Goal: Information Seeking & Learning: Learn about a topic

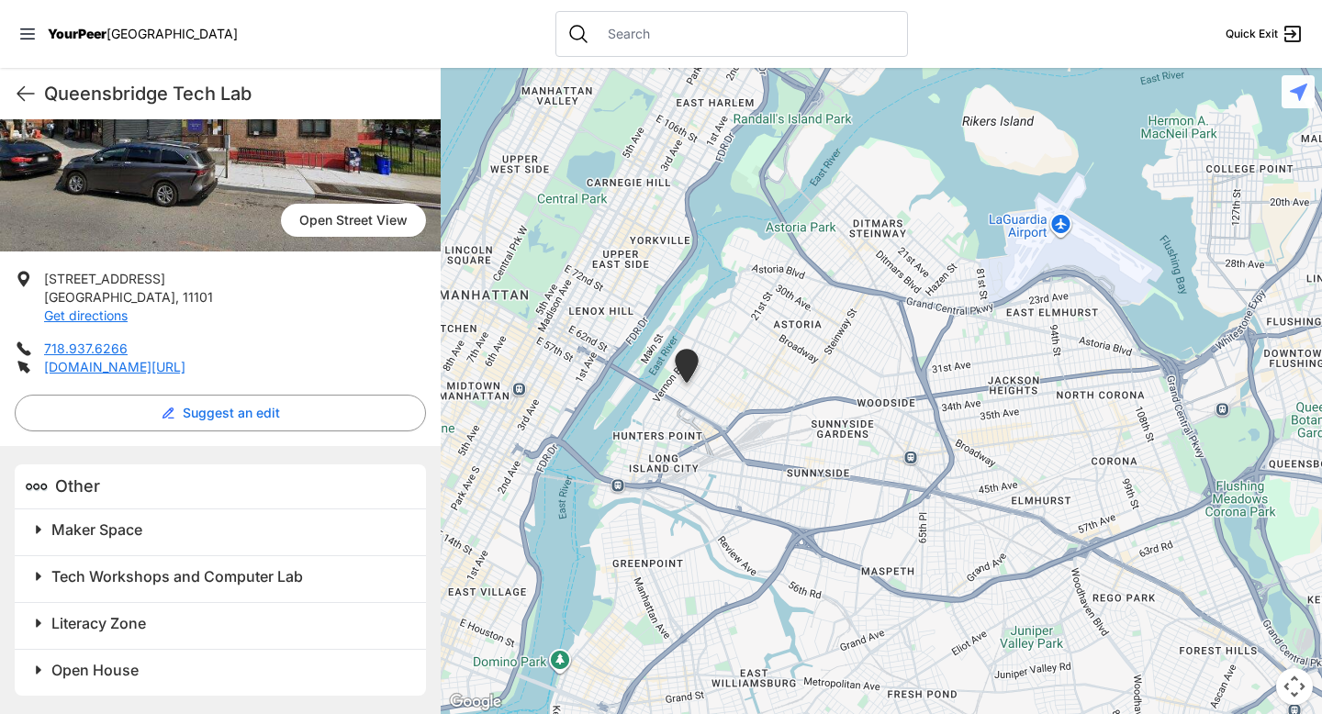
scroll to position [220, 0]
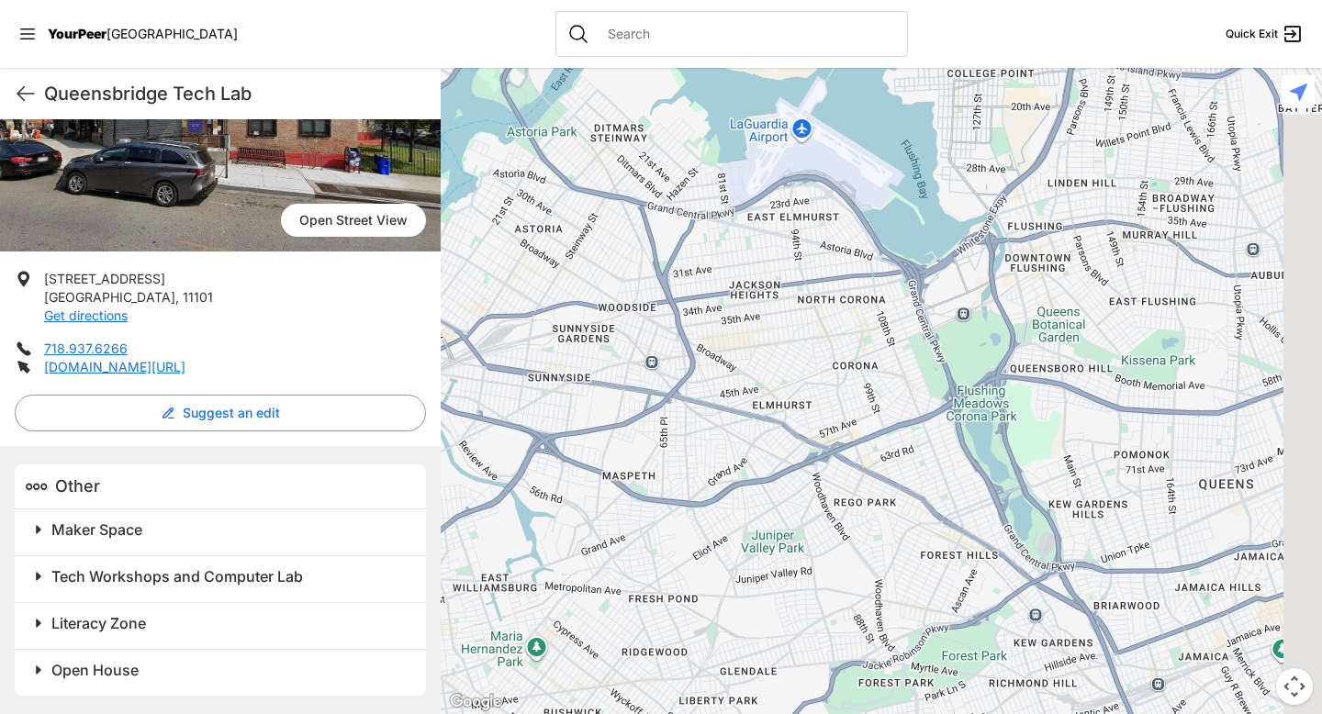
drag, startPoint x: 870, startPoint y: 498, endPoint x: 606, endPoint y: 402, distance: 281.4
click at [606, 402] on div at bounding box center [881, 391] width 881 height 646
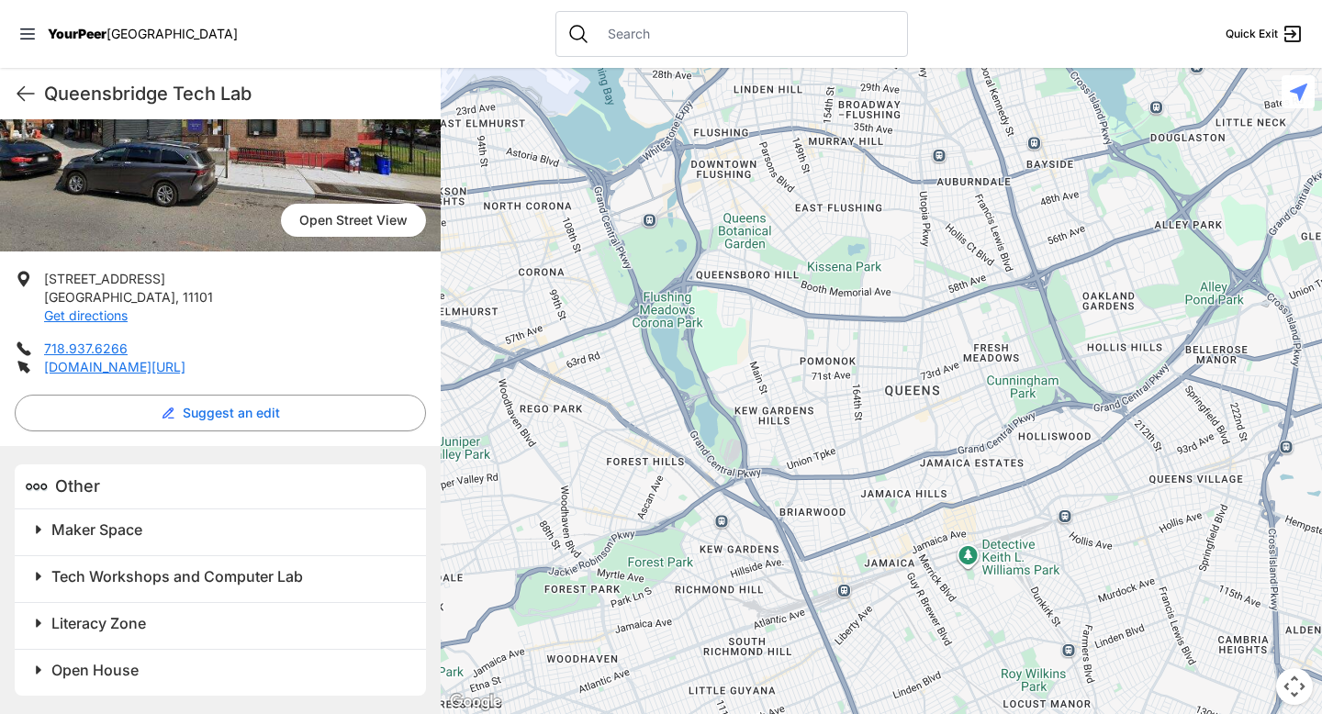
drag, startPoint x: 1022, startPoint y: 301, endPoint x: 704, endPoint y: 199, distance: 334.4
click at [705, 203] on div at bounding box center [881, 391] width 881 height 646
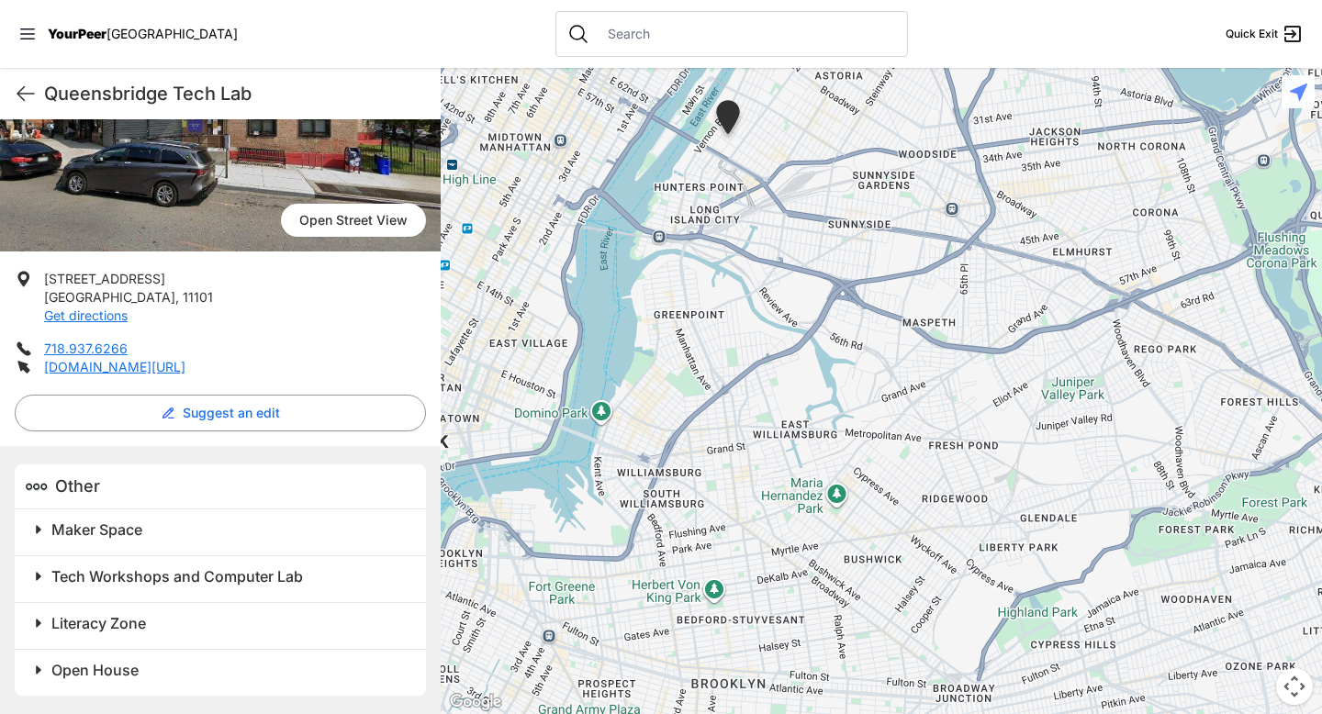
drag, startPoint x: 698, startPoint y: 312, endPoint x: 1317, endPoint y: 291, distance: 619.9
click at [1317, 291] on div at bounding box center [881, 391] width 881 height 646
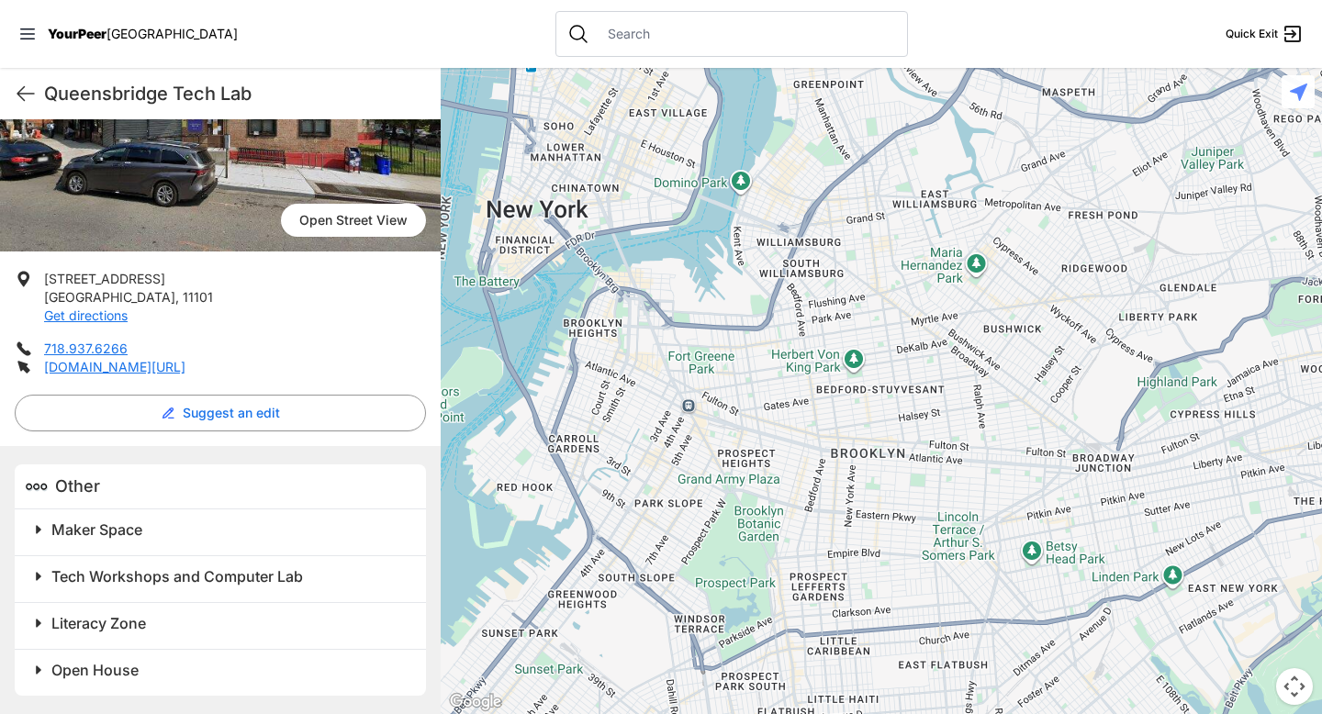
drag, startPoint x: 776, startPoint y: 452, endPoint x: 915, endPoint y: 221, distance: 270.1
click at [915, 221] on div at bounding box center [881, 391] width 881 height 646
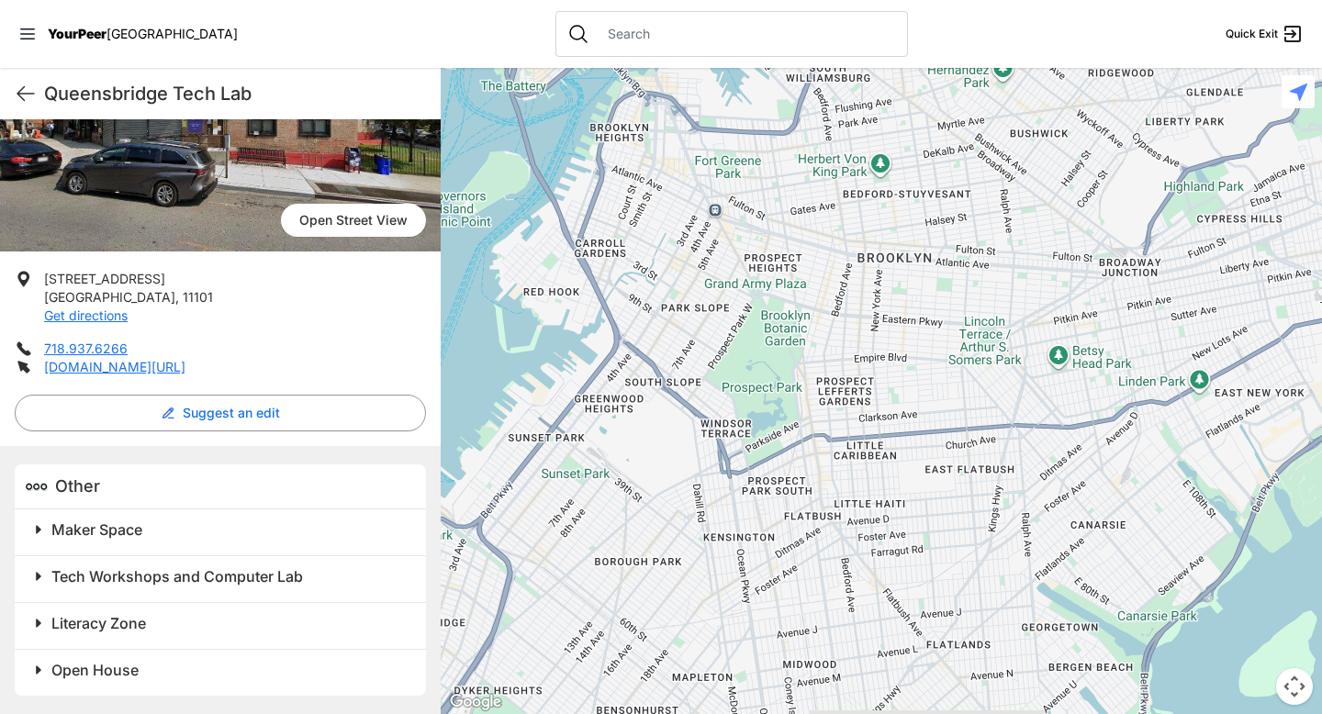
drag, startPoint x: 862, startPoint y: 372, endPoint x: 888, endPoint y: 173, distance: 200.0
click at [888, 173] on div at bounding box center [881, 391] width 881 height 646
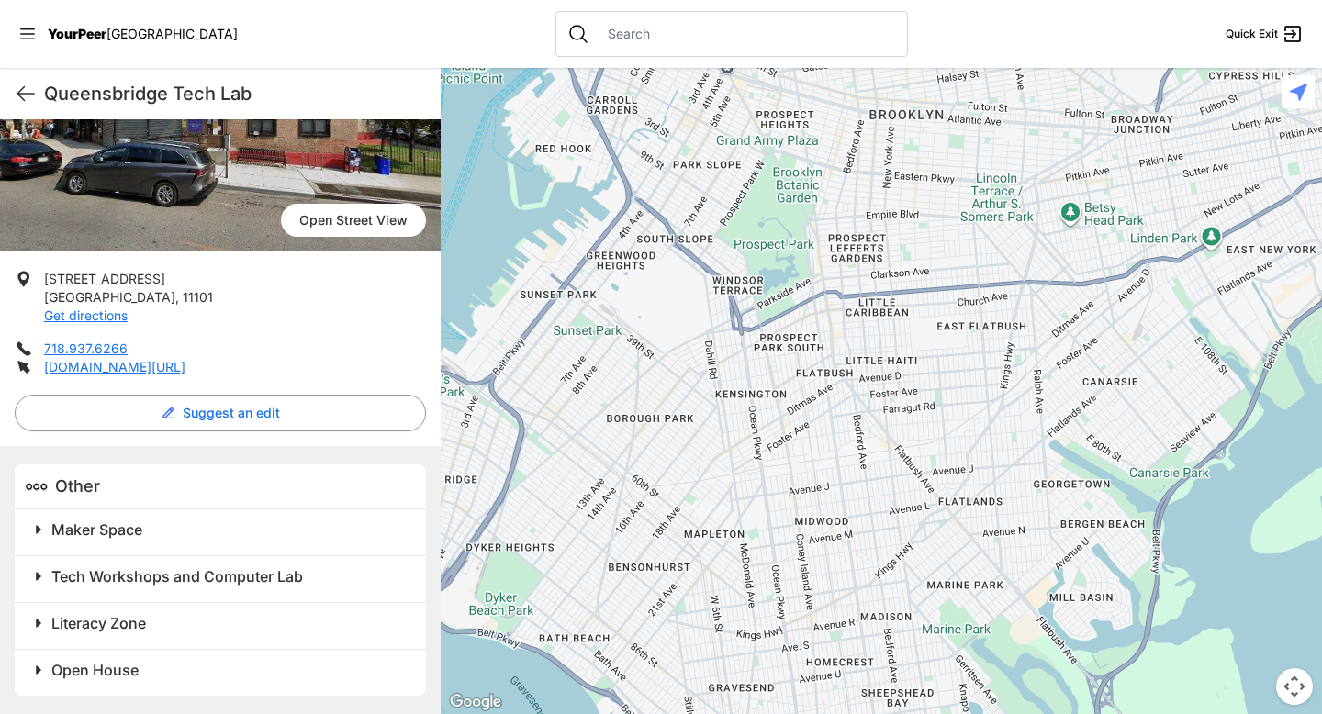
drag, startPoint x: 888, startPoint y: 174, endPoint x: 903, endPoint y: 24, distance: 151.3
click at [903, 24] on div "Close panel YourPeer [GEOGRAPHIC_DATA] Quick Exit Single Adult Families Soup Ki…" at bounding box center [661, 357] width 1322 height 714
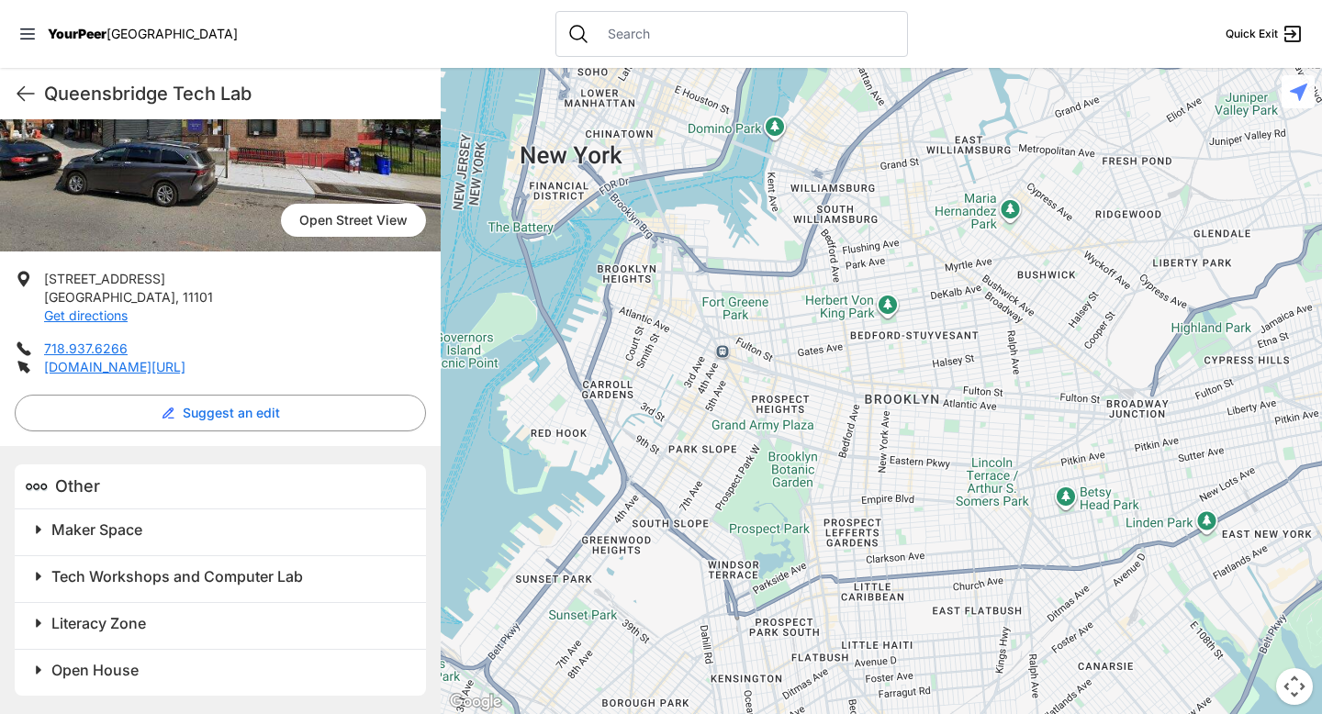
drag, startPoint x: 888, startPoint y: 229, endPoint x: 880, endPoint y: 518, distance: 288.3
click at [880, 517] on div at bounding box center [881, 391] width 881 height 646
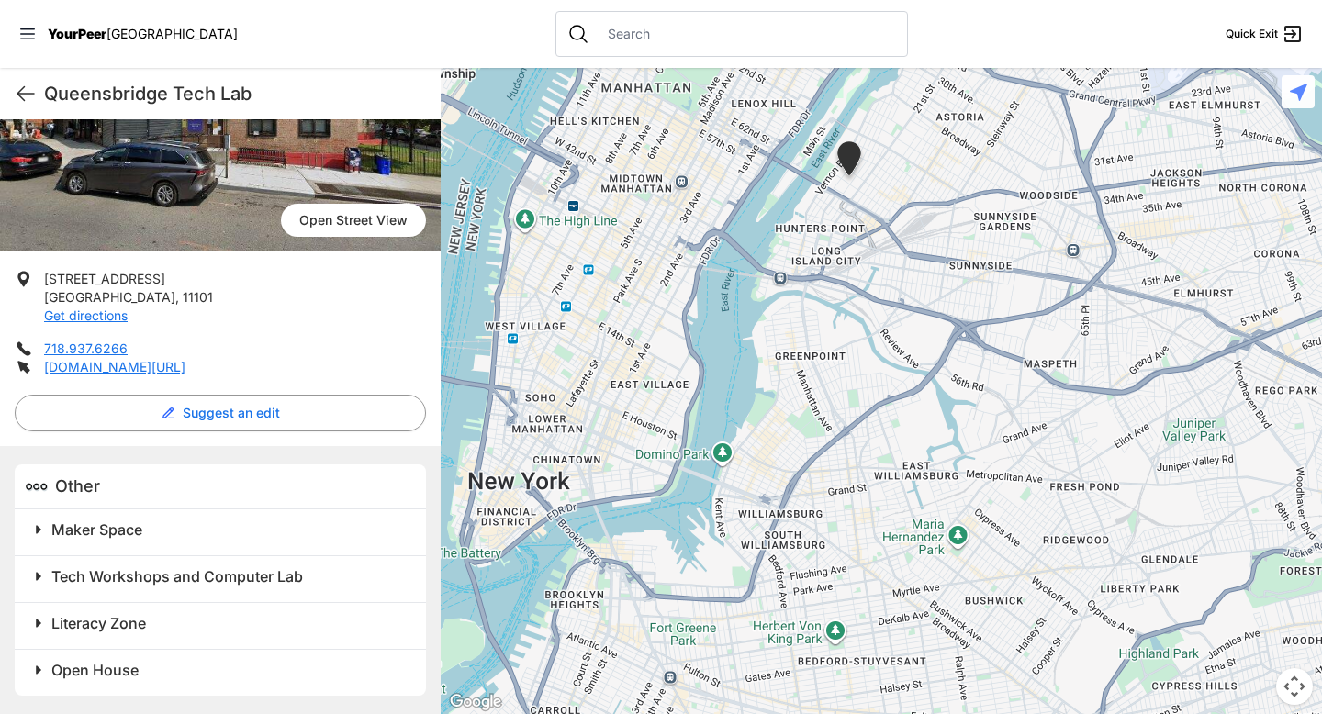
drag, startPoint x: 899, startPoint y: 339, endPoint x: 846, endPoint y: 666, distance: 331.8
click at [846, 666] on div at bounding box center [881, 391] width 881 height 646
click at [855, 162] on img at bounding box center [848, 161] width 31 height 41
click at [185, 359] on link "[DOMAIN_NAME][URL]" at bounding box center [114, 367] width 141 height 16
